Goal: Use online tool/utility: Utilize a website feature to perform a specific function

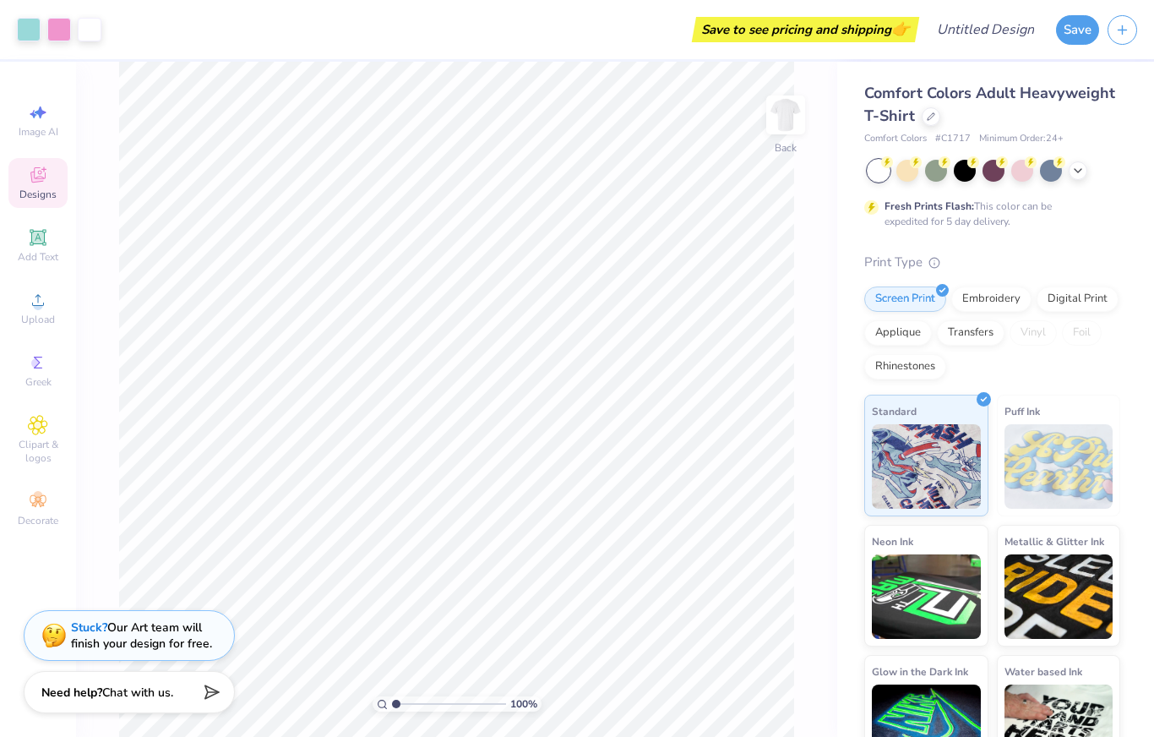
click at [36, 180] on icon at bounding box center [37, 174] width 15 height 15
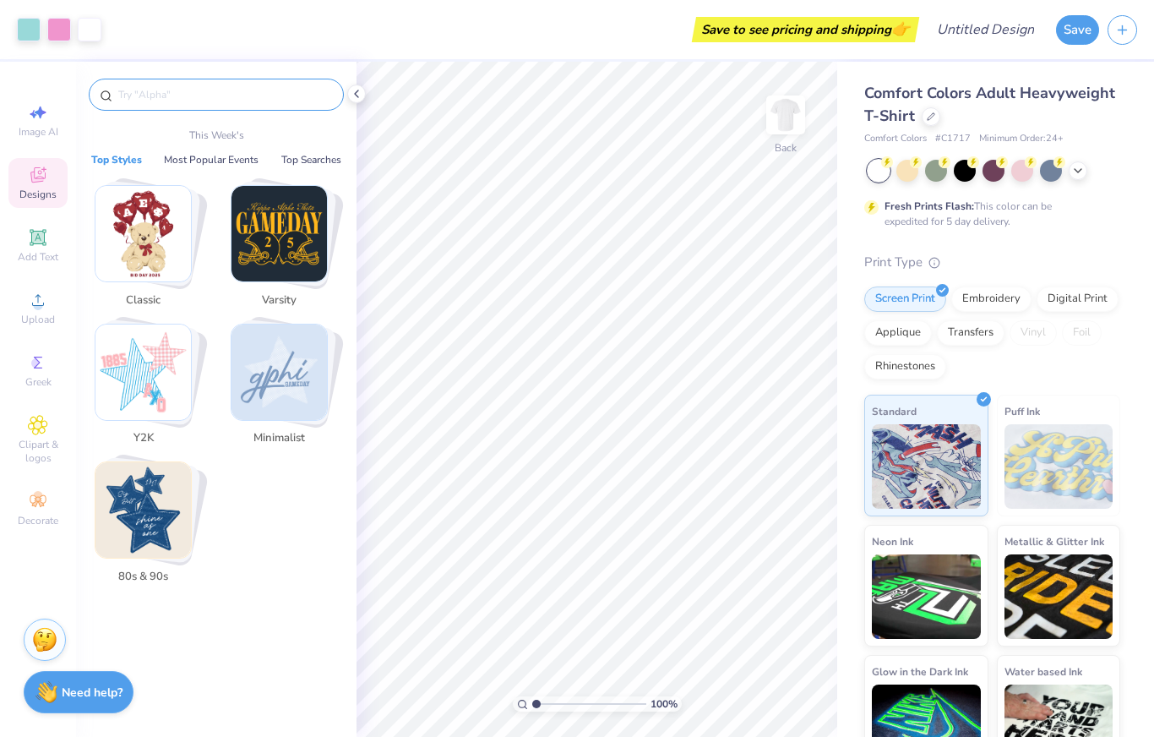
click at [242, 103] on input "text" at bounding box center [225, 94] width 216 height 17
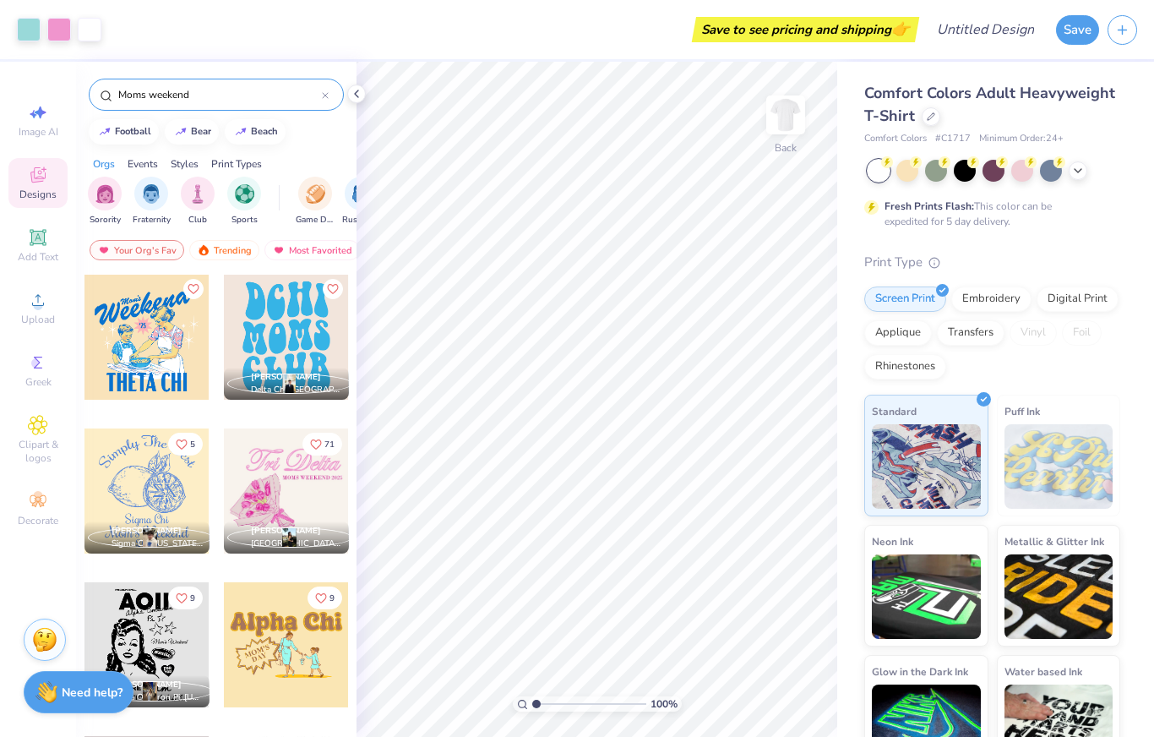
type input "Moms weekend"
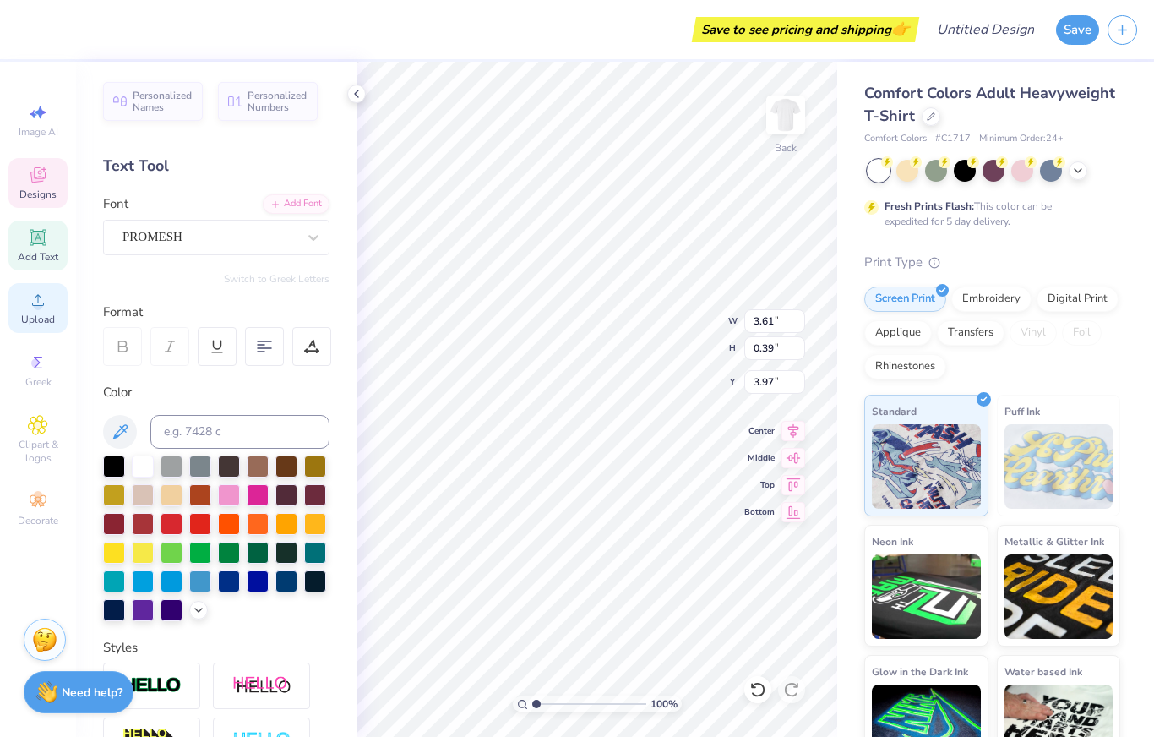
scroll to position [1, 0]
type textarea "S"
type input "3.52"
type input "2.25"
type input "4.52"
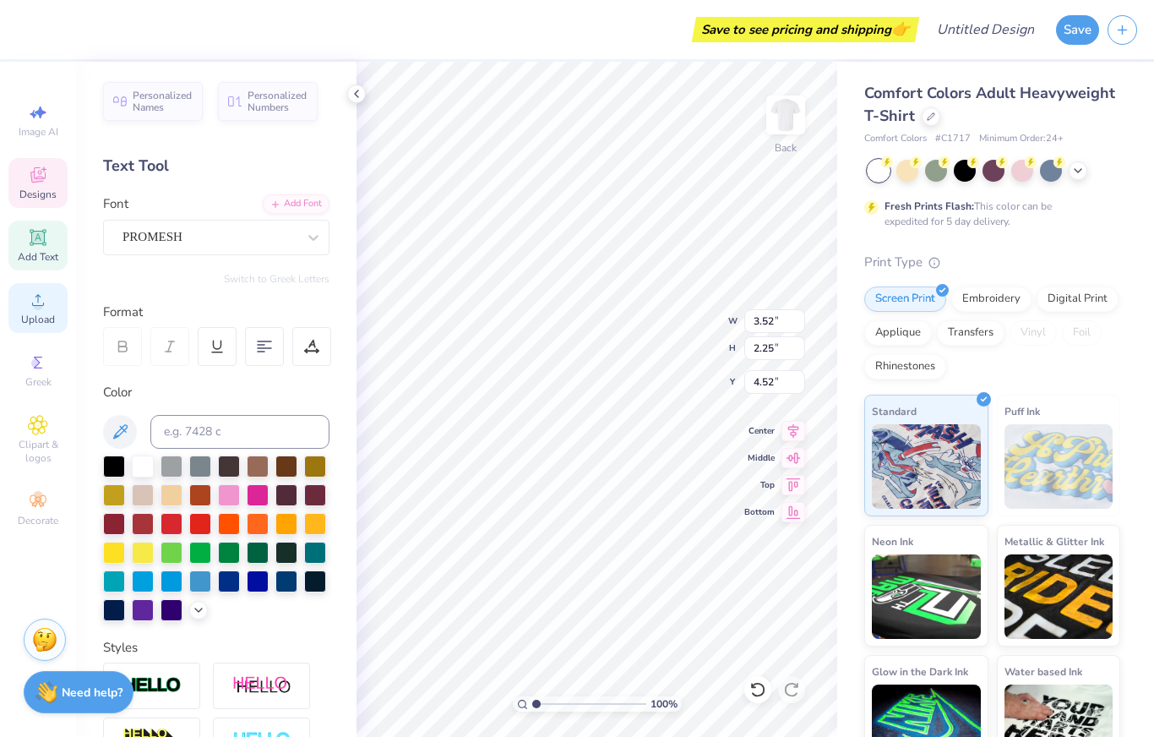
type textarea "ddd"
type input "2.69"
type input "1.53"
type input "8.60"
type input "3.34"
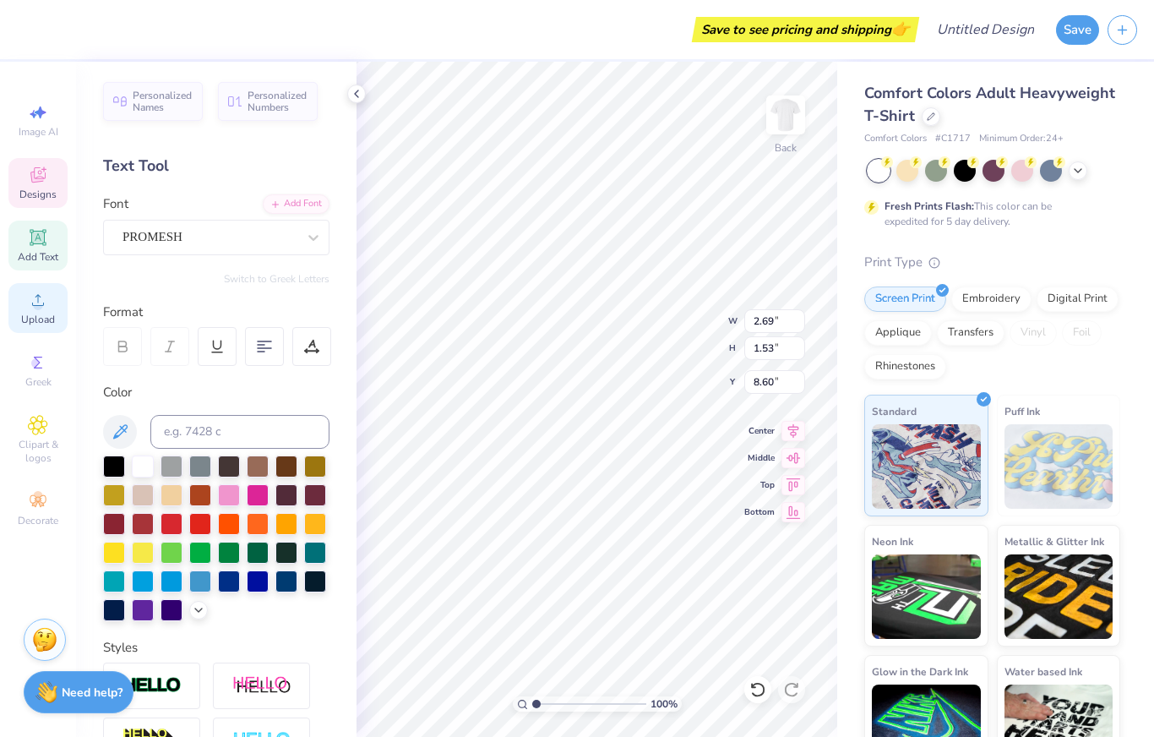
type input "2.25"
type input "4.52"
click at [46, 100] on div "Image AI" at bounding box center [37, 120] width 59 height 50
select select "4"
type input "2.69"
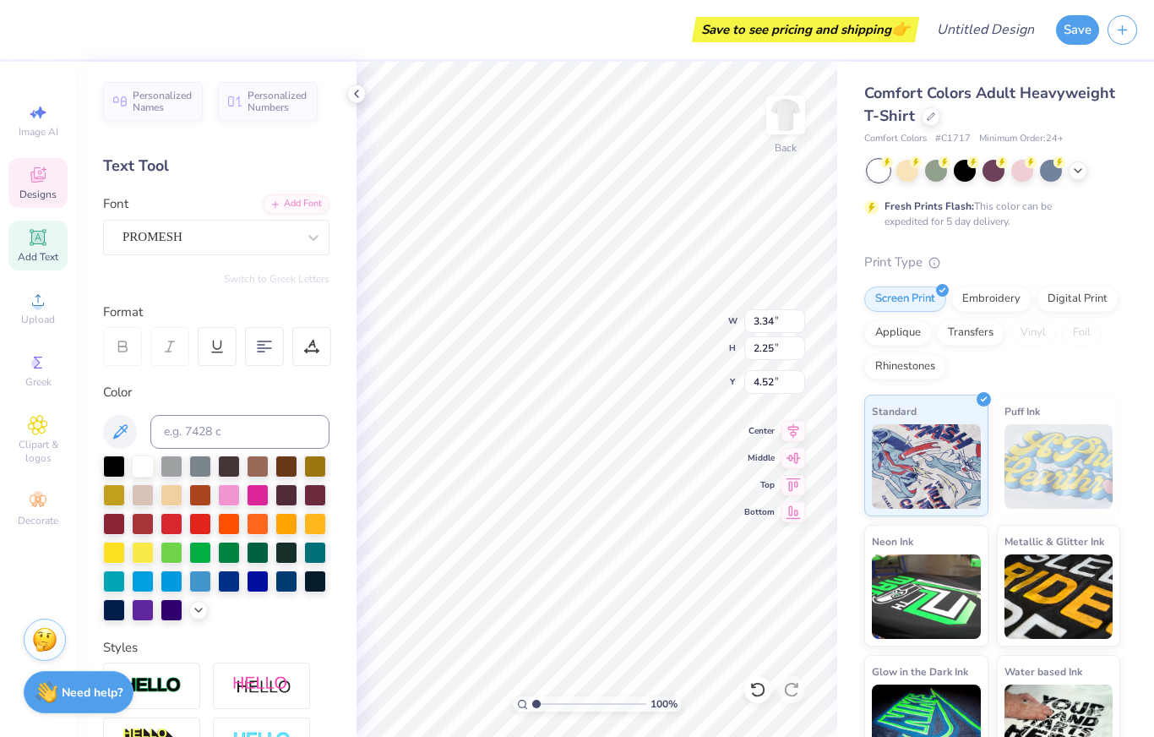
type input "1.53"
type input "8.60"
